Goal: Find specific page/section: Find specific page/section

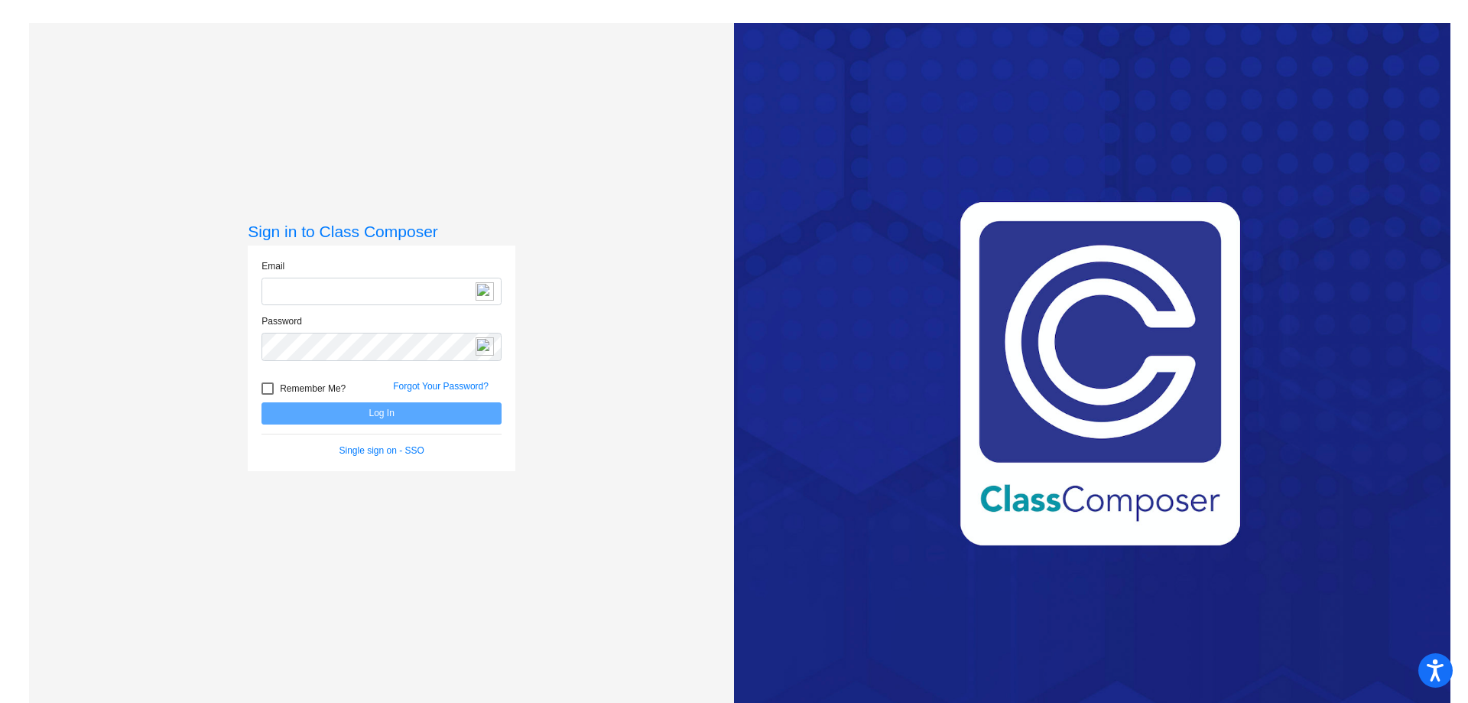
type input "[EMAIL_ADDRESS][DOMAIN_NAME]"
click at [373, 413] on button "Log In" at bounding box center [382, 413] width 240 height 22
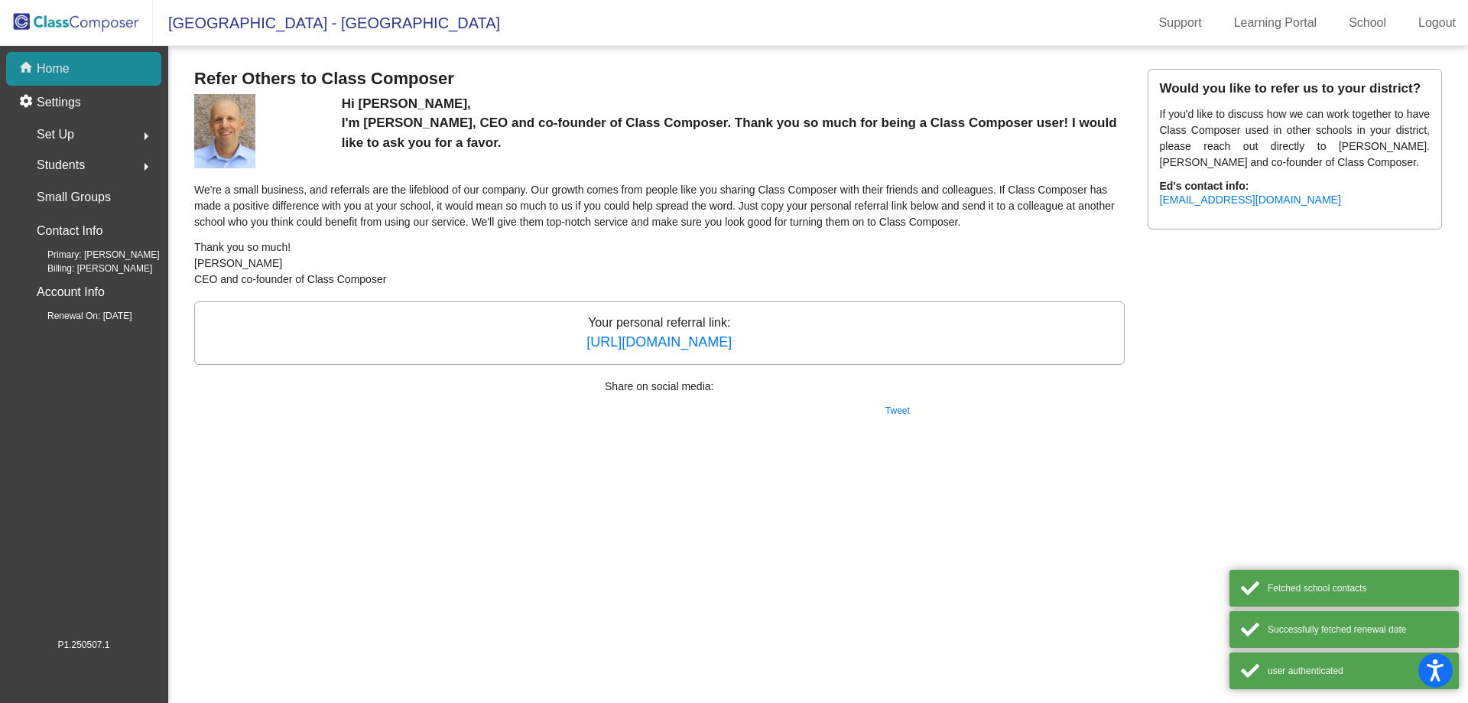
click at [62, 70] on p "Home" at bounding box center [53, 69] width 33 height 18
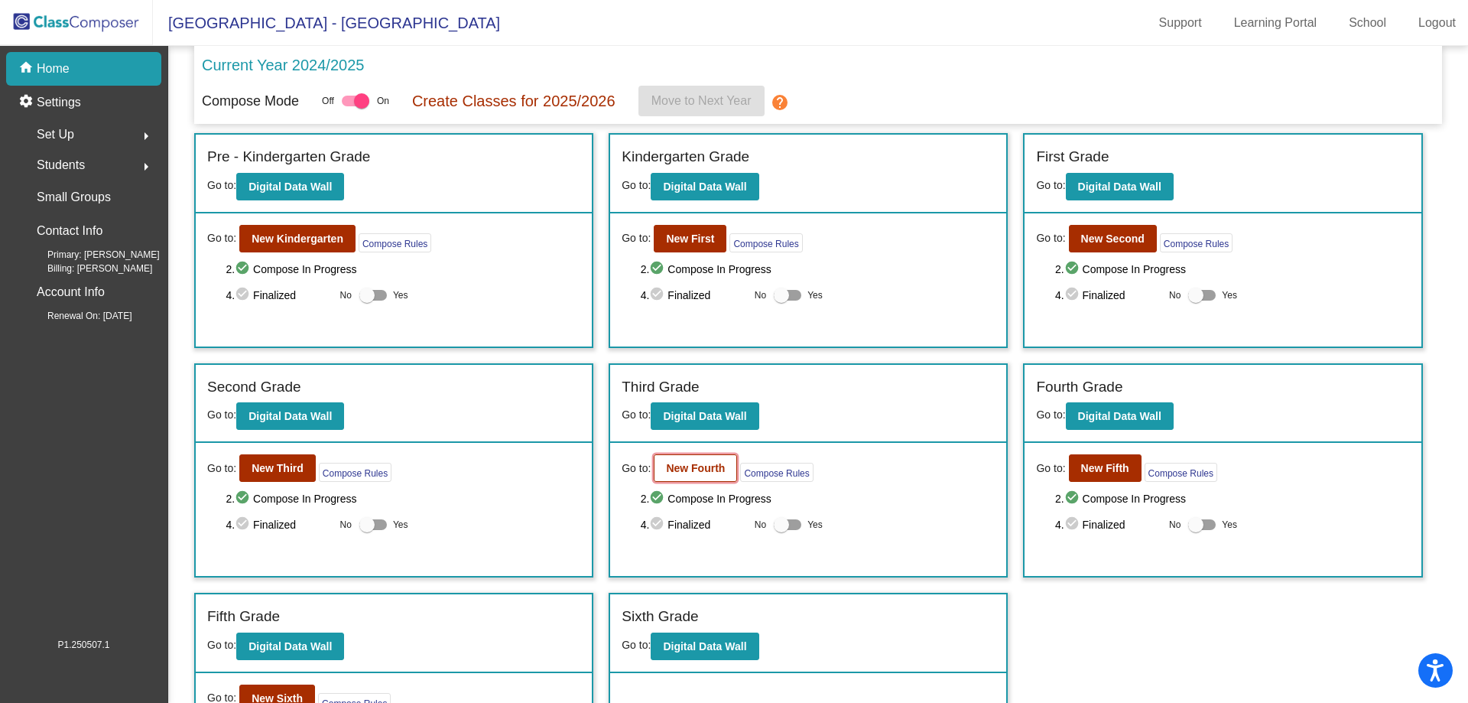
click at [711, 460] on button "New Fourth" at bounding box center [695, 468] width 83 height 28
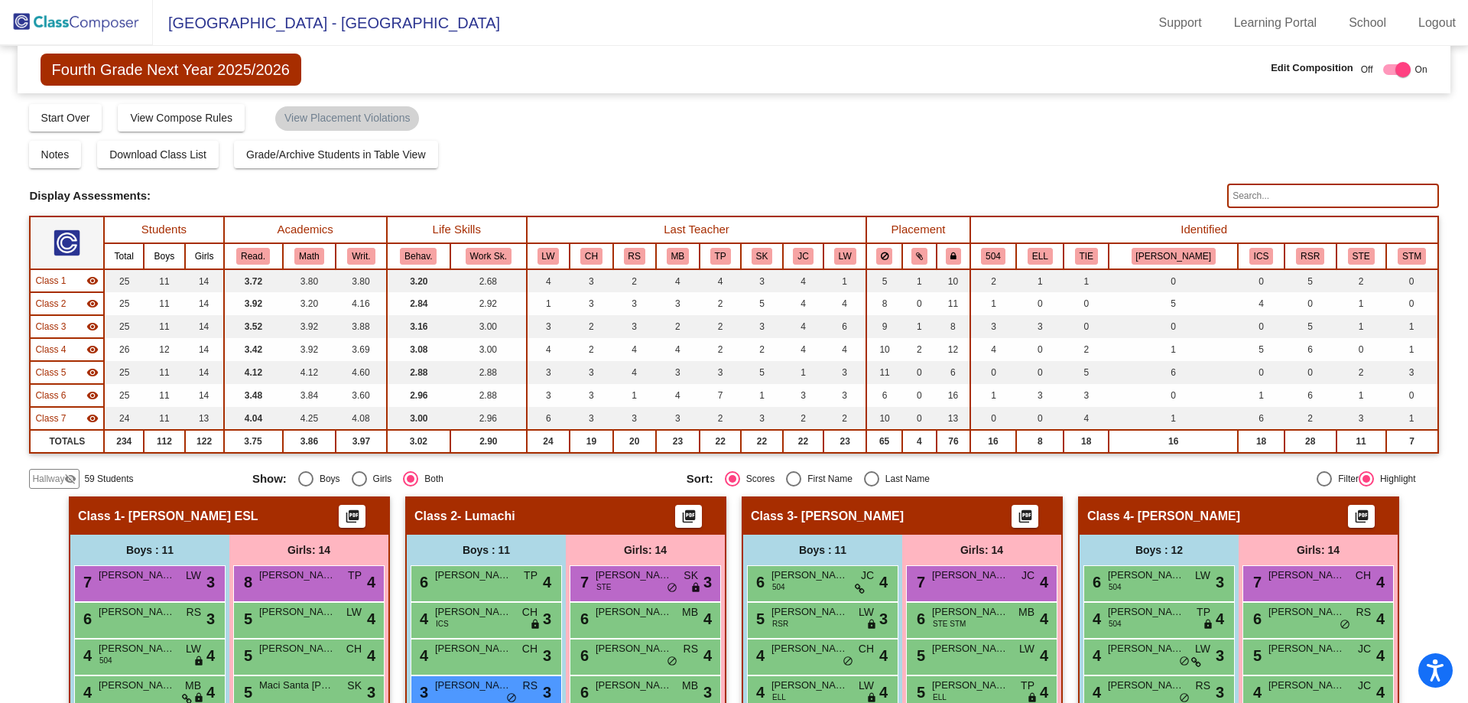
click at [1236, 187] on input "text" at bounding box center [1332, 196] width 211 height 24
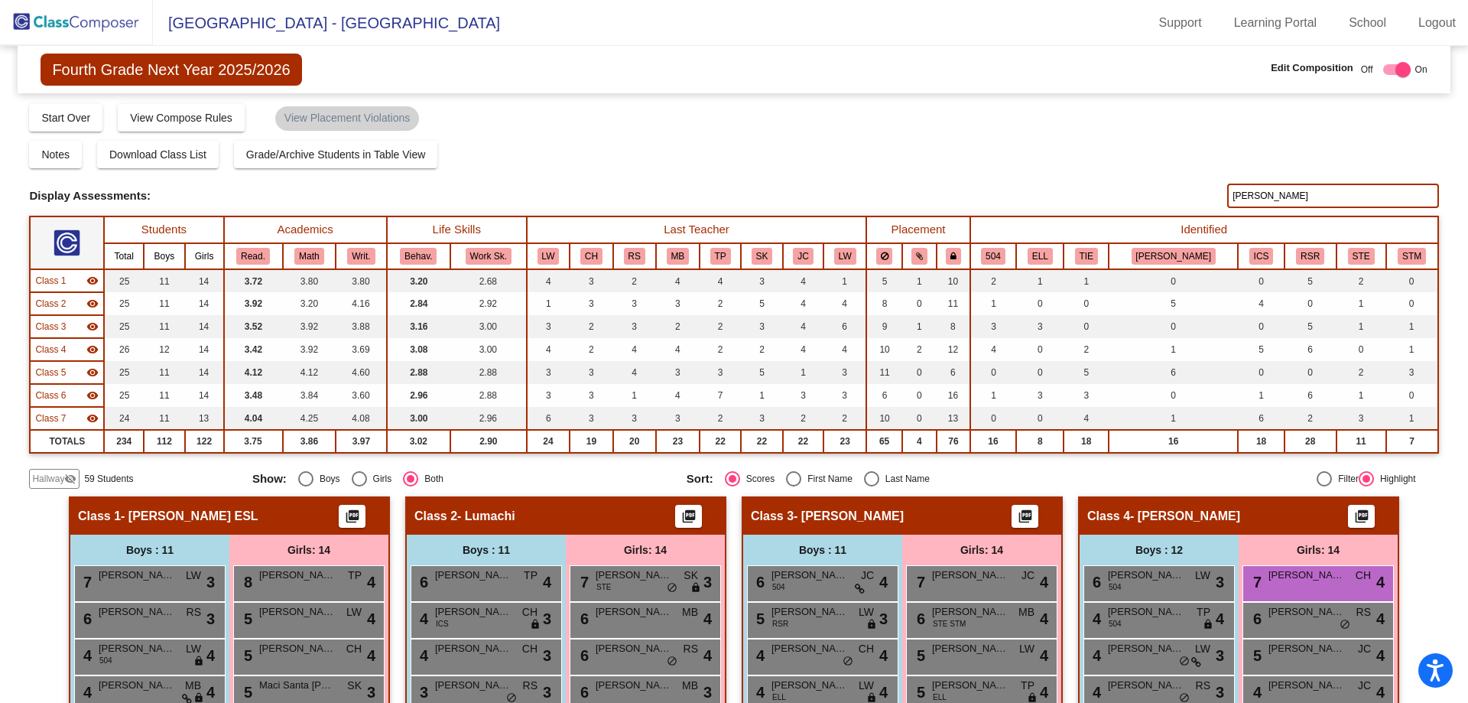
type input "[PERSON_NAME]"
